Goal: Task Accomplishment & Management: Complete application form

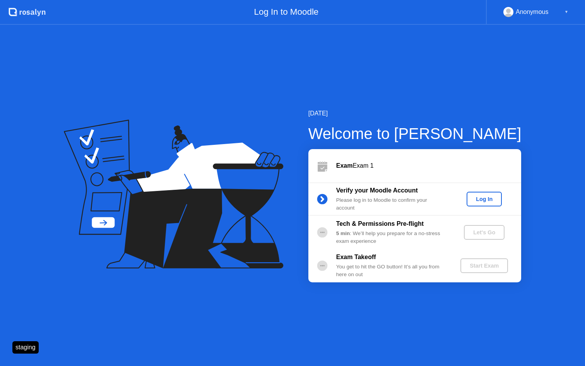
click at [486, 198] on div "Log In" at bounding box center [484, 199] width 29 height 6
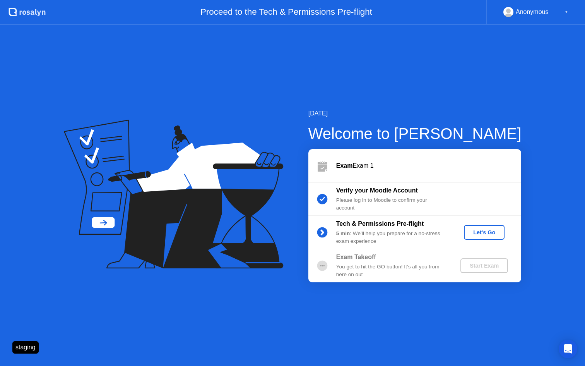
click at [480, 229] on div "Let's Go" at bounding box center [484, 232] width 34 height 6
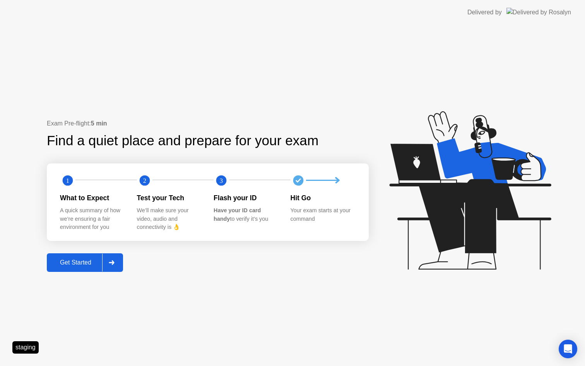
click at [89, 259] on div "Get Started" at bounding box center [75, 262] width 53 height 7
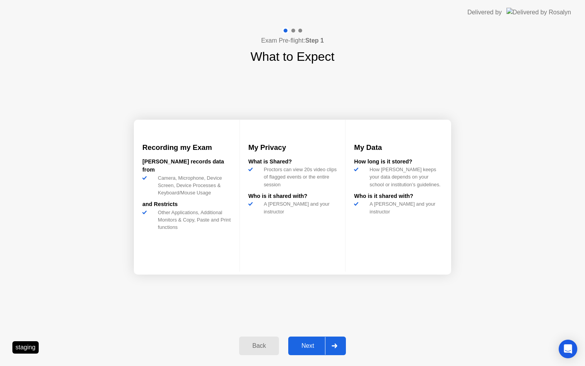
click at [312, 344] on div "Next" at bounding box center [308, 345] width 34 height 7
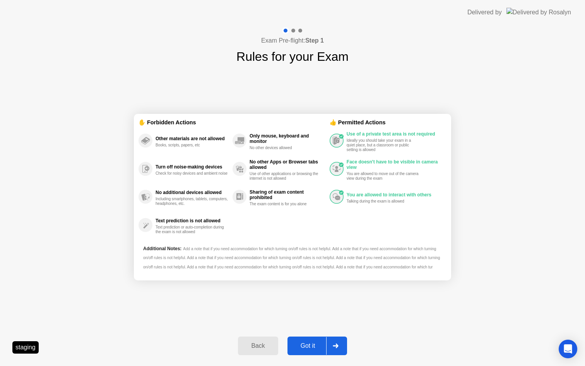
click at [312, 344] on div "Got it" at bounding box center [308, 345] width 36 height 7
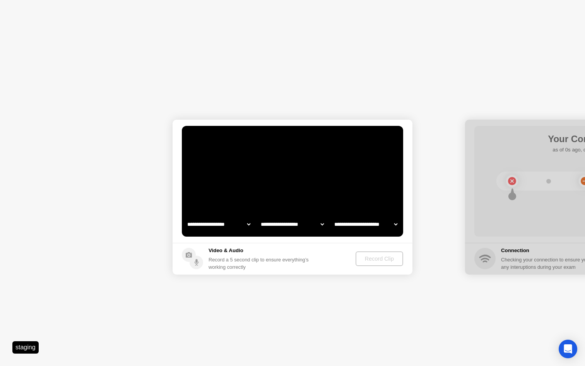
select select "**********"
select select "*******"
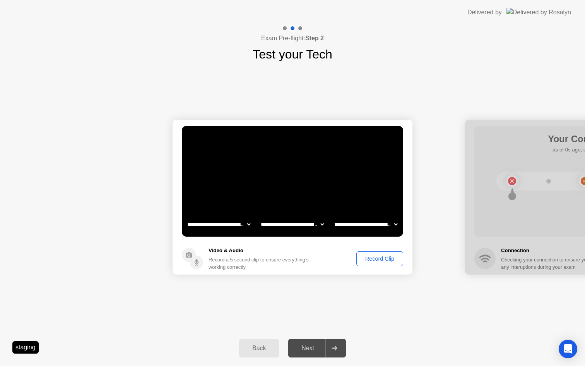
click at [377, 257] on div "Record Clip" at bounding box center [379, 258] width 41 height 6
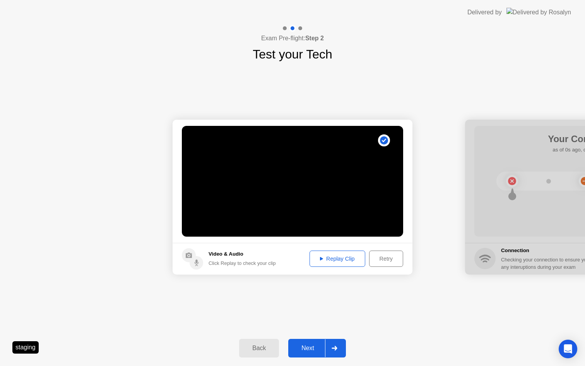
click at [303, 349] on div "Next" at bounding box center [308, 347] width 34 height 7
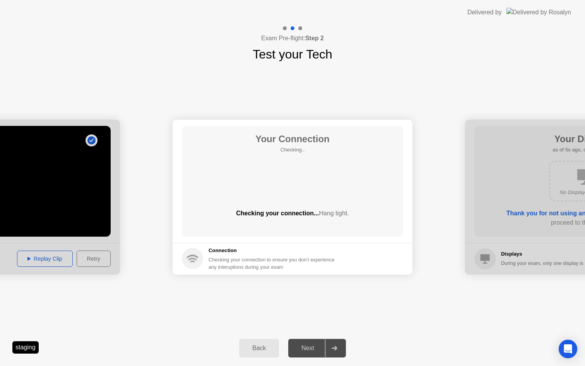
click at [304, 349] on div "Next" at bounding box center [308, 347] width 34 height 7
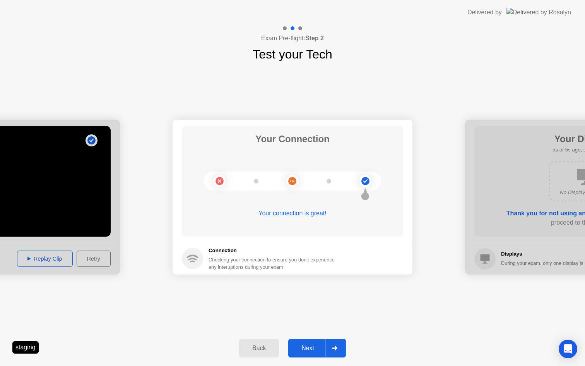
click at [303, 348] on div "Next" at bounding box center [308, 347] width 34 height 7
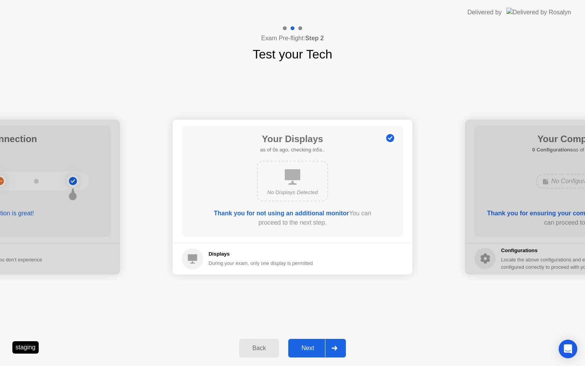
click at [303, 348] on div "Next" at bounding box center [308, 347] width 34 height 7
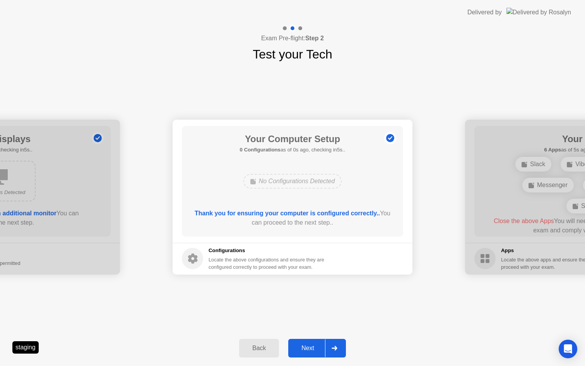
click at [303, 348] on div "Next" at bounding box center [308, 347] width 34 height 7
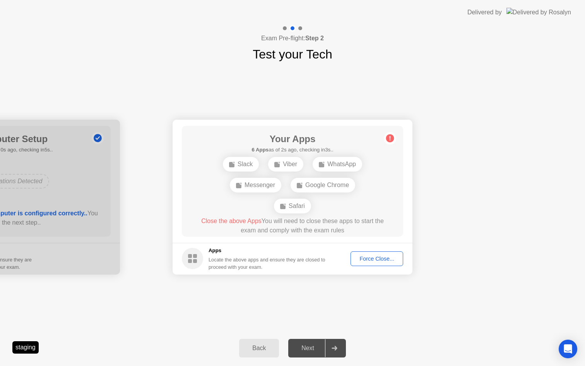
click at [375, 255] on div "Force Close..." at bounding box center [376, 258] width 47 height 6
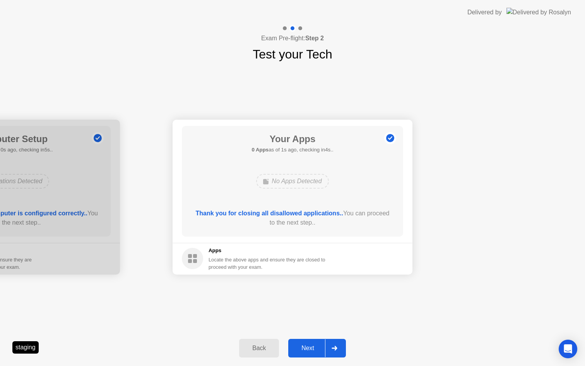
click at [303, 347] on div "Next" at bounding box center [308, 347] width 34 height 7
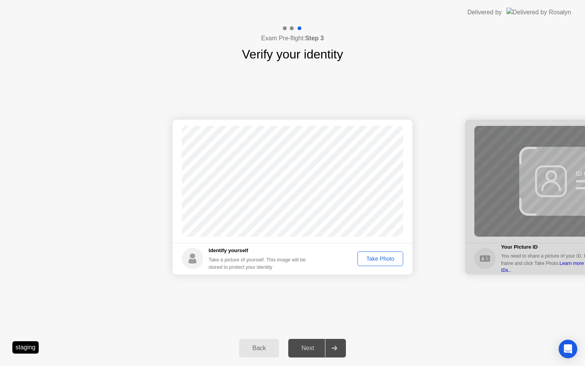
click at [374, 257] on div "Take Photo" at bounding box center [380, 258] width 40 height 6
click at [305, 347] on div "Next" at bounding box center [308, 347] width 34 height 7
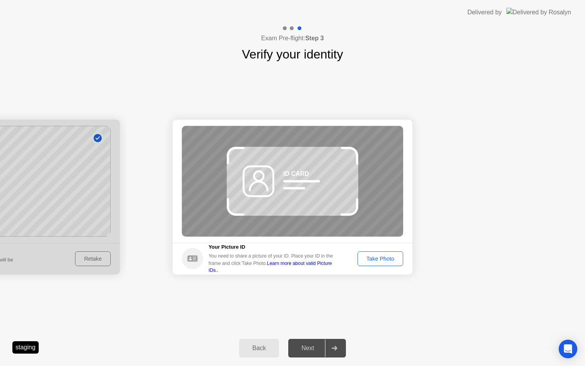
click at [385, 255] on div "Take Photo" at bounding box center [380, 258] width 40 height 6
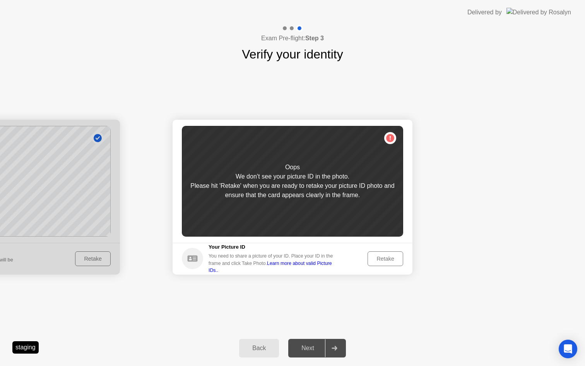
click at [385, 255] on div "Retake" at bounding box center [385, 258] width 30 height 6
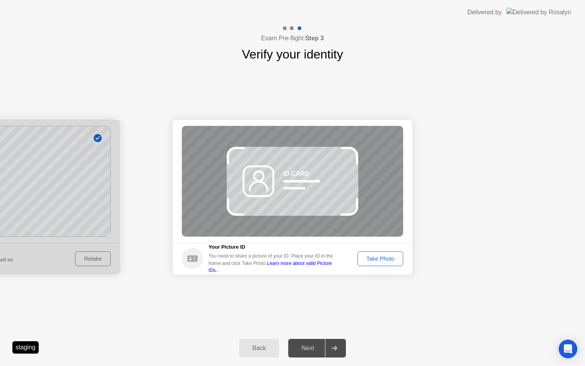
click at [385, 255] on div "Take Photo" at bounding box center [380, 258] width 40 height 6
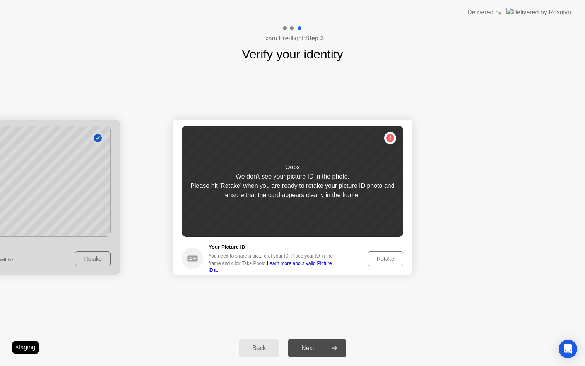
click at [384, 258] on div "Retake" at bounding box center [385, 258] width 30 height 6
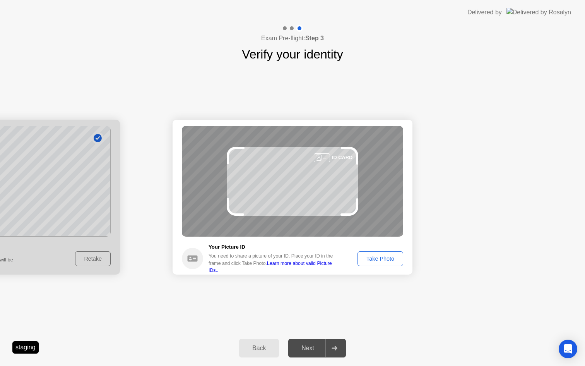
click at [384, 258] on div "Take Photo" at bounding box center [380, 258] width 40 height 6
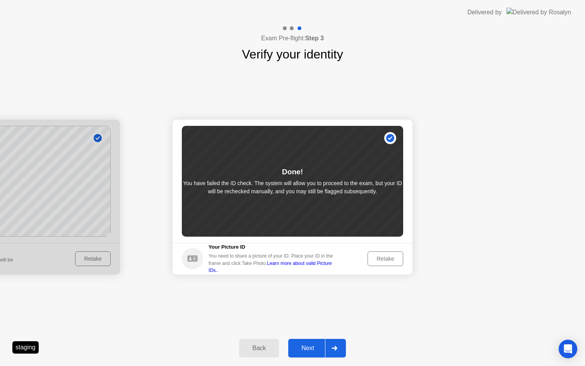
click at [310, 345] on div "Next" at bounding box center [308, 347] width 34 height 7
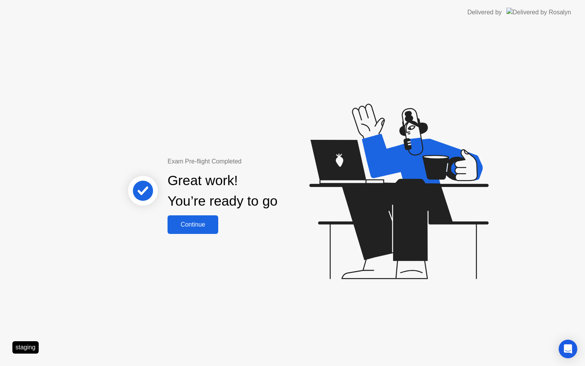
click at [209, 227] on div "Continue" at bounding box center [193, 224] width 46 height 7
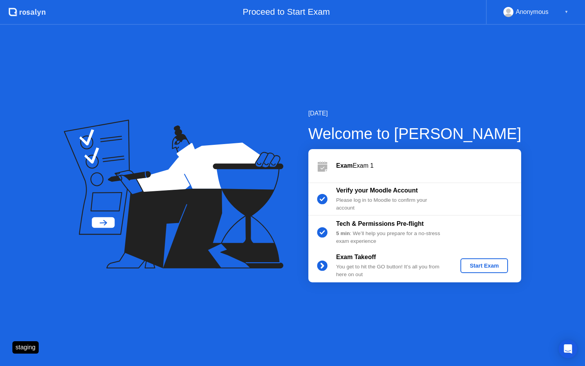
click at [486, 266] on div "Start Exam" at bounding box center [484, 265] width 41 height 6
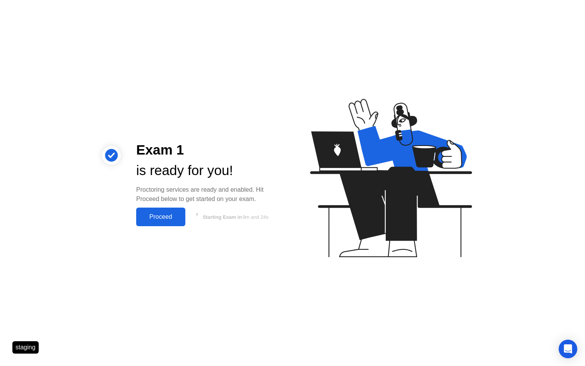
click at [157, 216] on div "Proceed" at bounding box center [161, 216] width 45 height 7
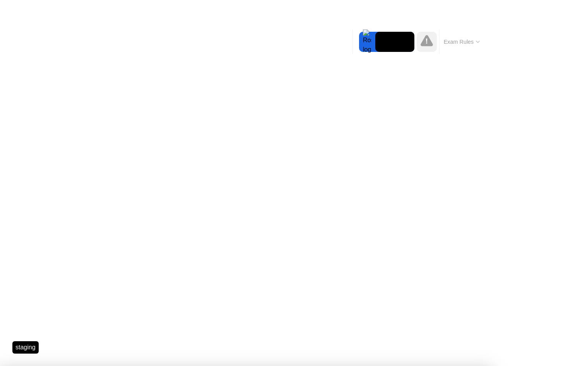
click at [555, 365] on div at bounding box center [292, 366] width 585 height 0
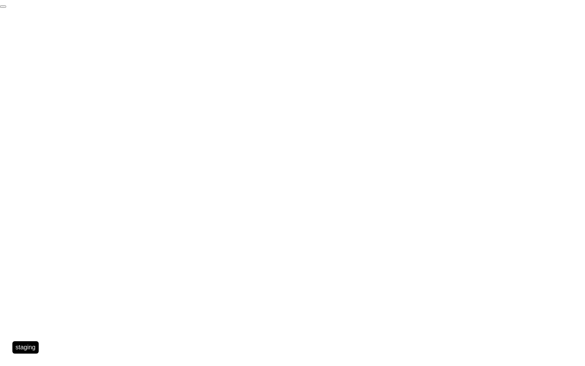
click div "End Proctoring Session"
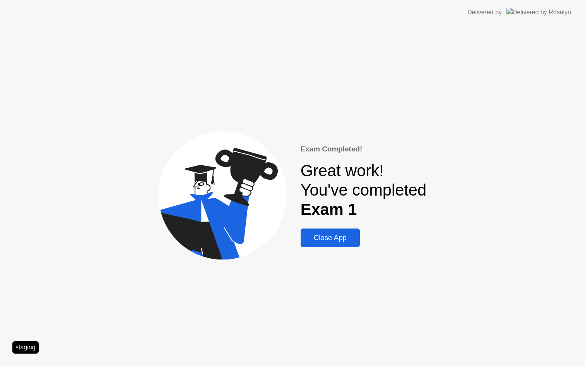
click at [345, 236] on div "Close App" at bounding box center [330, 237] width 55 height 9
